Goal: Find specific page/section: Find specific page/section

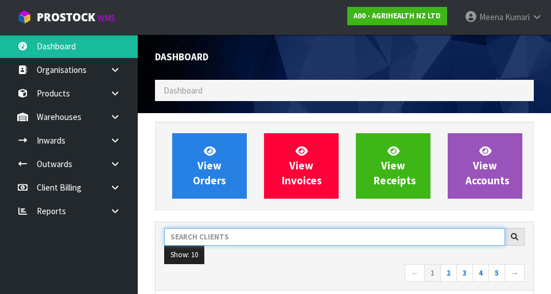
click at [220, 234] on input "text" at bounding box center [334, 237] width 341 height 18
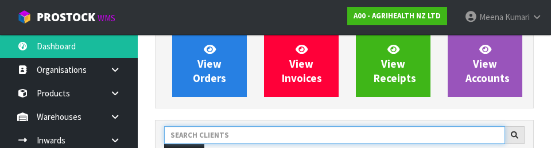
scroll to position [157, 0]
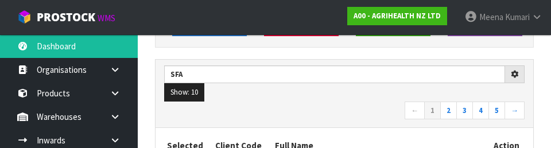
click at [307, 112] on nav "← 1 2 3 4 5 →" at bounding box center [344, 112] width 361 height 20
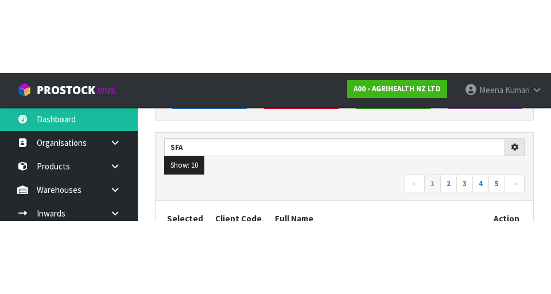
scroll to position [163, 0]
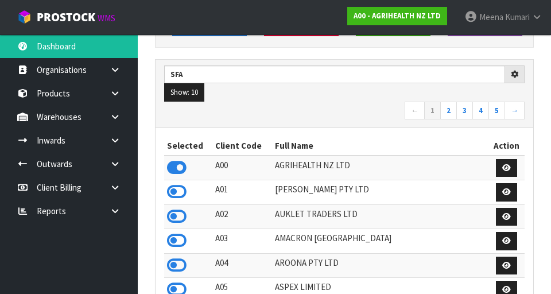
type input "SFA"
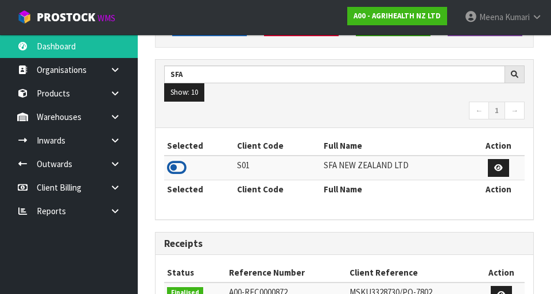
click at [168, 167] on icon at bounding box center [177, 167] width 20 height 17
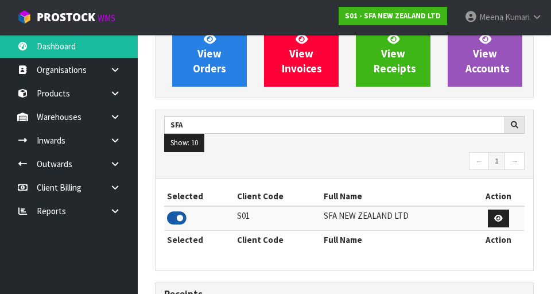
scroll to position [111, 0]
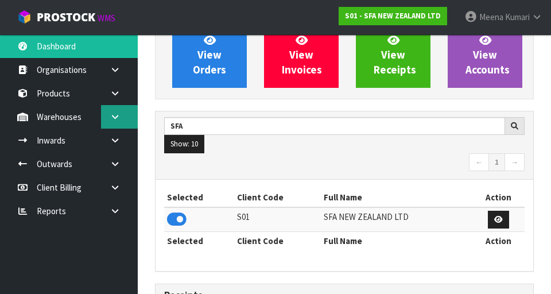
click at [132, 119] on link at bounding box center [119, 117] width 37 height 24
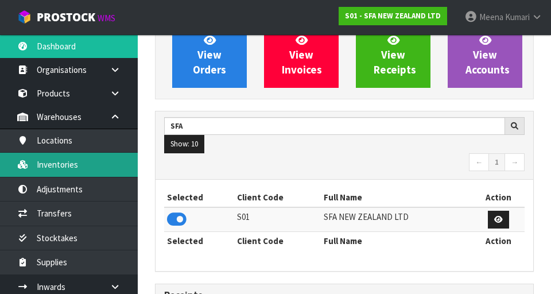
click at [79, 154] on link "Inventories" at bounding box center [69, 165] width 138 height 24
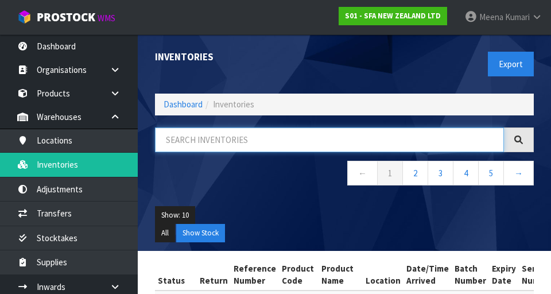
click at [260, 149] on input "text" at bounding box center [329, 139] width 349 height 25
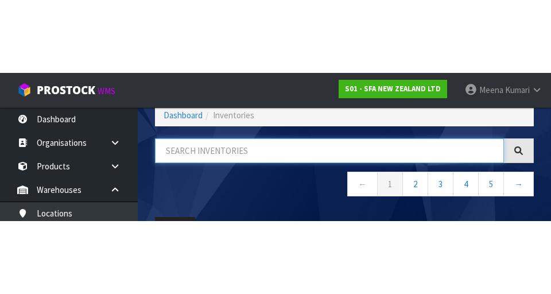
scroll to position [65, 0]
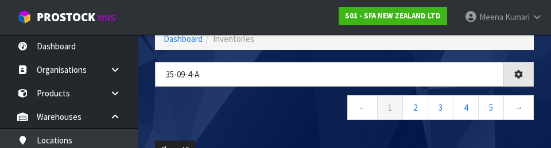
click at [261, 117] on nav "← 1 2 3 4 5 →" at bounding box center [344, 109] width 379 height 28
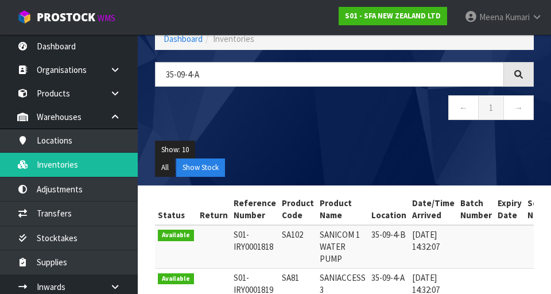
type input "35-09-4-A"
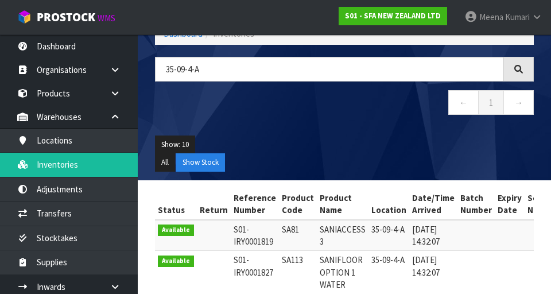
scroll to position [165, 0]
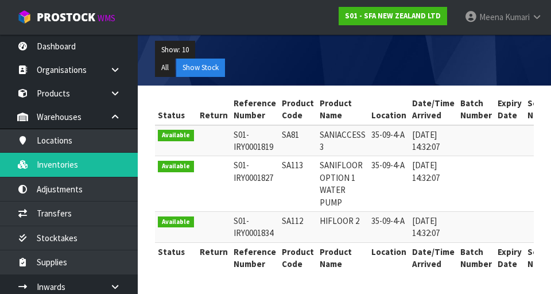
click at [501, 226] on td at bounding box center [510, 227] width 30 height 31
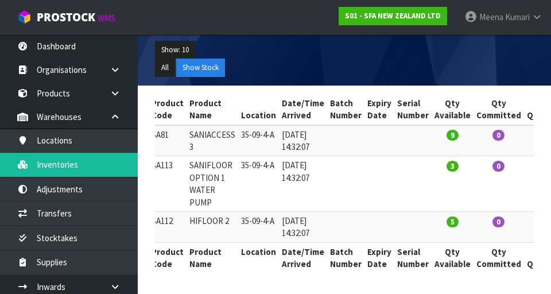
scroll to position [0, 215]
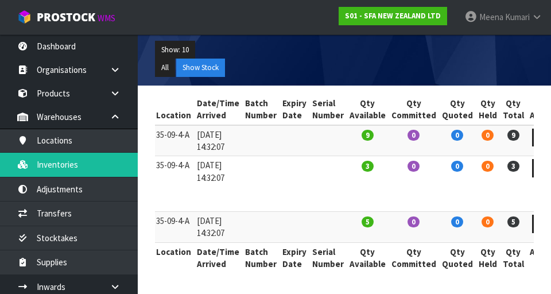
click at [540, 288] on section "Status Return Reference Number Product Code Product Name Location Date/Time Arr…" at bounding box center [344, 190] width 413 height 208
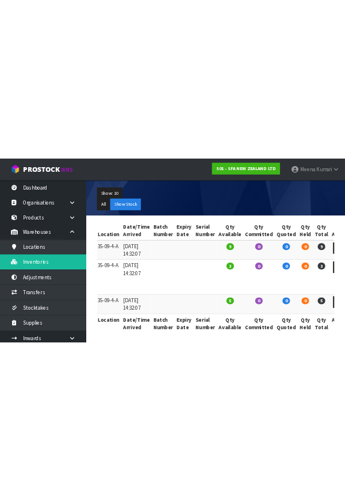
scroll to position [0, 0]
